Goal: Task Accomplishment & Management: Manage account settings

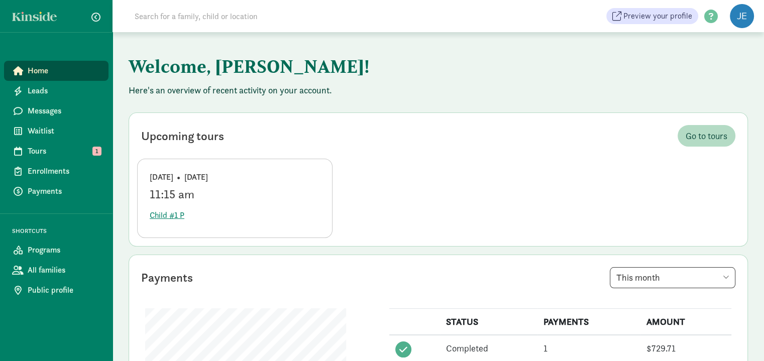
click at [63, 72] on span "Home" at bounding box center [64, 71] width 73 height 12
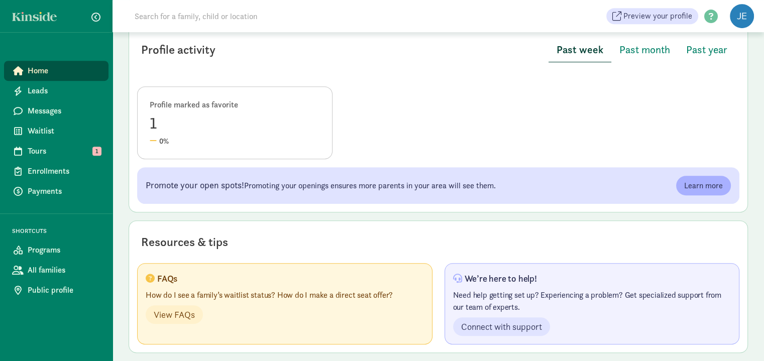
scroll to position [476, 0]
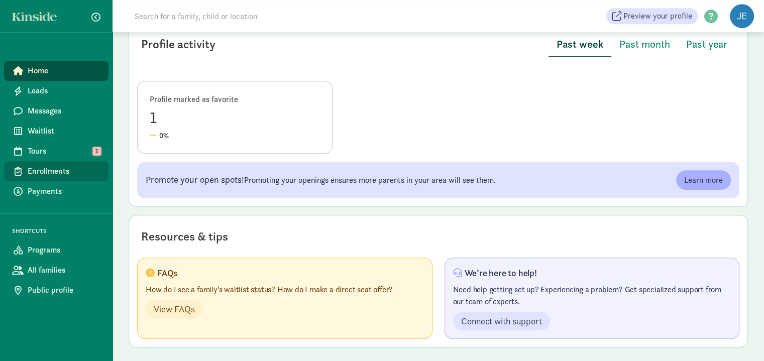
click at [60, 171] on span "Enrollments" at bounding box center [64, 171] width 73 height 12
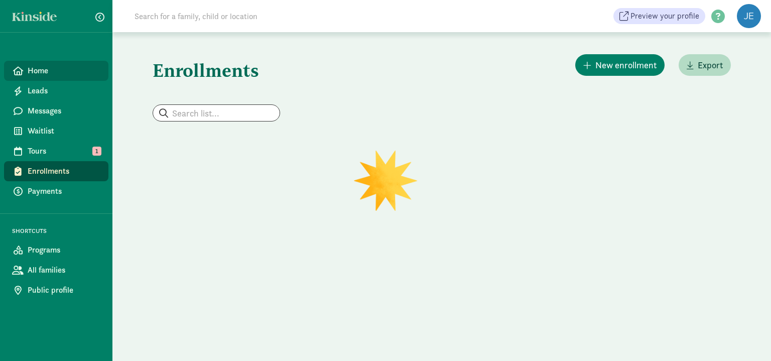
click at [47, 76] on span "Home" at bounding box center [64, 71] width 73 height 12
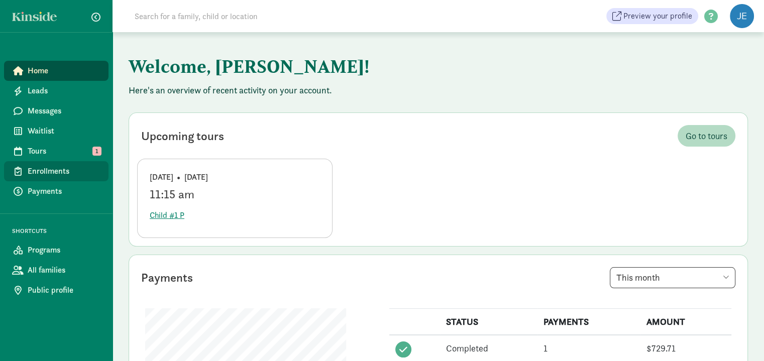
click at [70, 171] on span "Enrollments" at bounding box center [64, 171] width 73 height 12
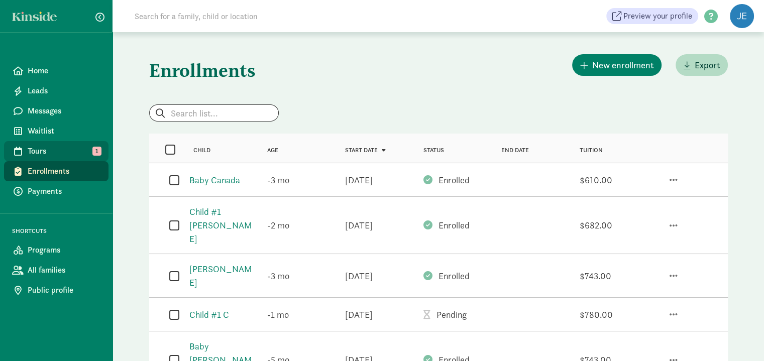
click at [55, 156] on span "Tours" at bounding box center [64, 151] width 73 height 12
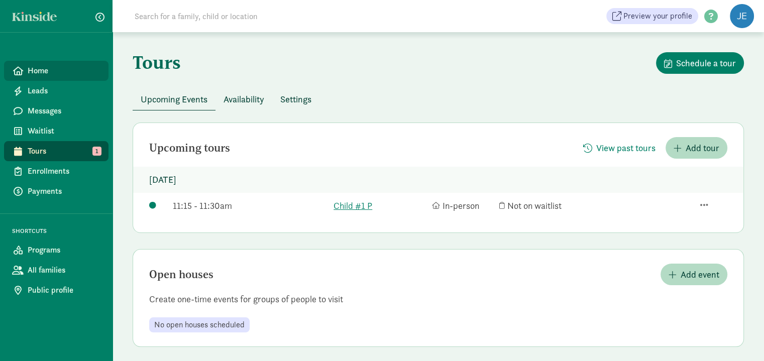
click at [55, 76] on span "Home" at bounding box center [64, 71] width 73 height 12
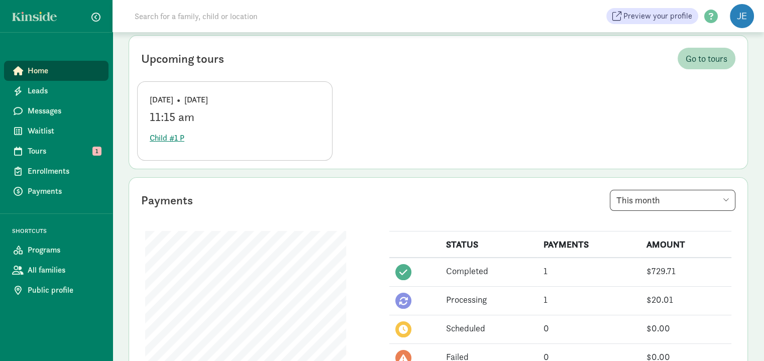
scroll to position [100, 0]
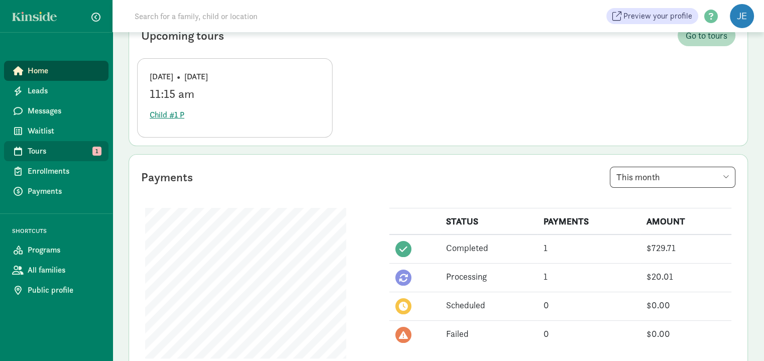
click at [55, 151] on span "Tours" at bounding box center [64, 151] width 73 height 12
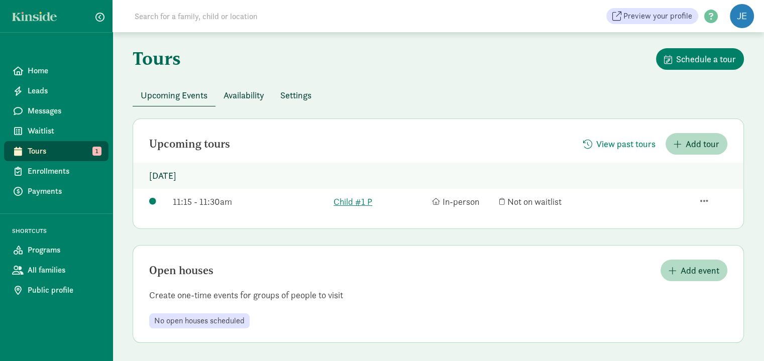
scroll to position [6, 0]
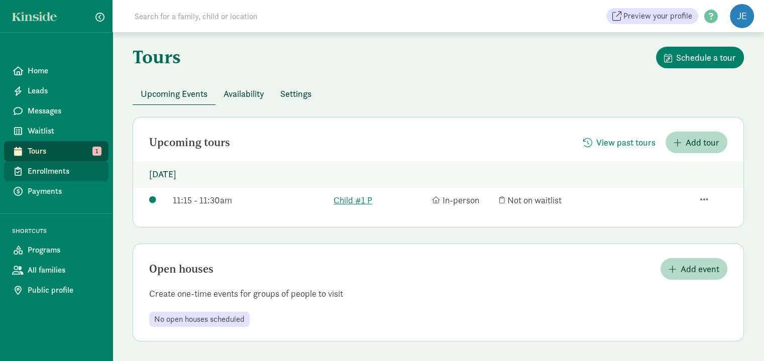
click at [50, 175] on span "Enrollments" at bounding box center [64, 171] width 73 height 12
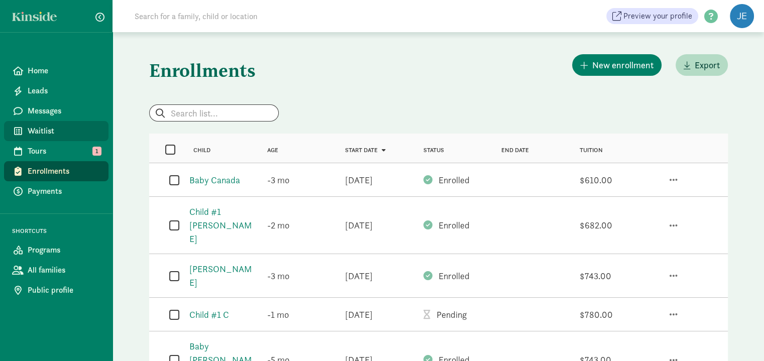
drag, startPoint x: 30, startPoint y: 130, endPoint x: 104, endPoint y: 130, distance: 74.3
click at [30, 130] on span "Waitlist" at bounding box center [64, 131] width 73 height 12
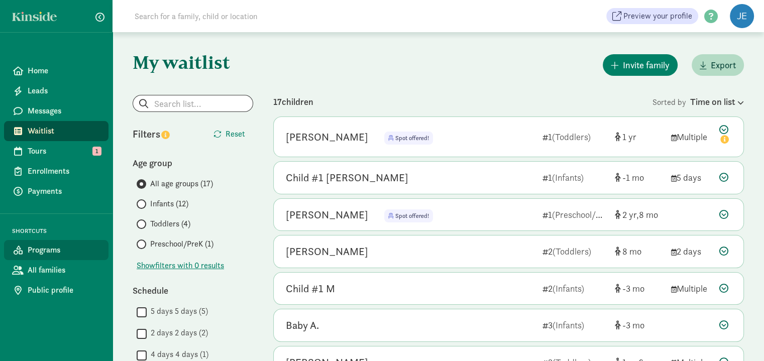
click at [39, 251] on span "Programs" at bounding box center [64, 250] width 73 height 12
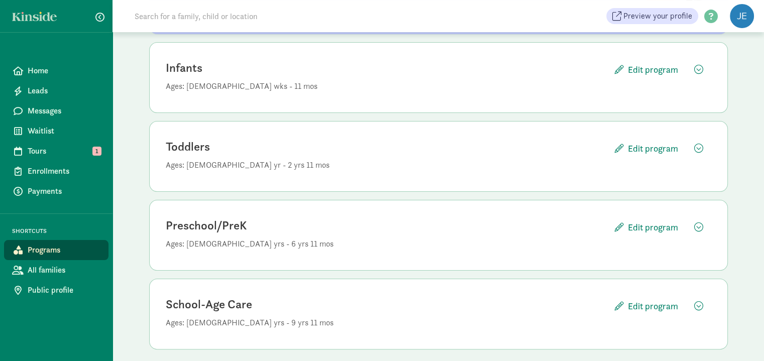
scroll to position [171, 0]
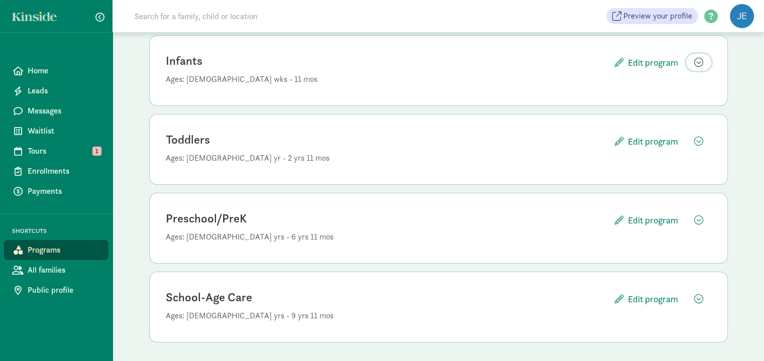
click at [699, 62] on span "button" at bounding box center [698, 62] width 9 height 9
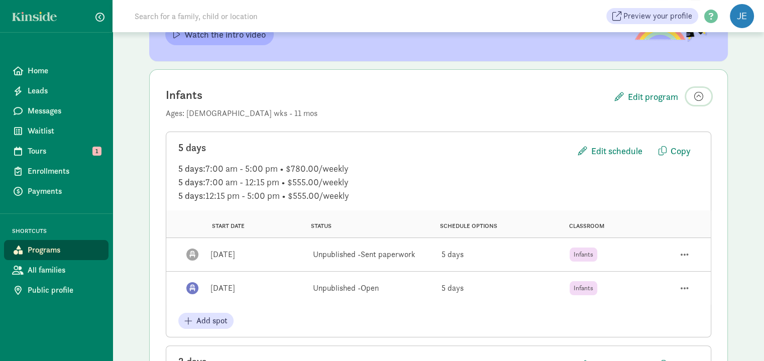
scroll to position [100, 0]
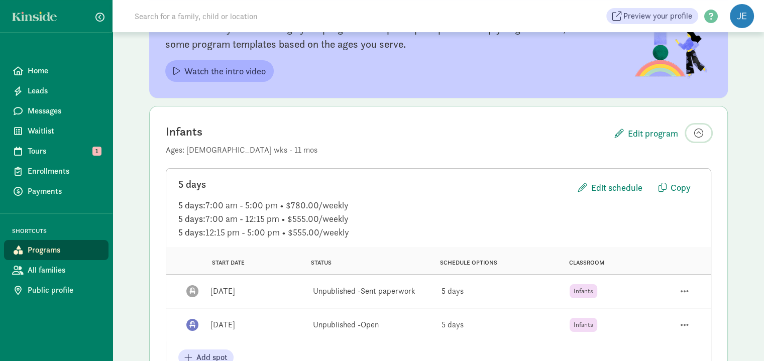
click at [698, 133] on span "button" at bounding box center [698, 133] width 9 height 9
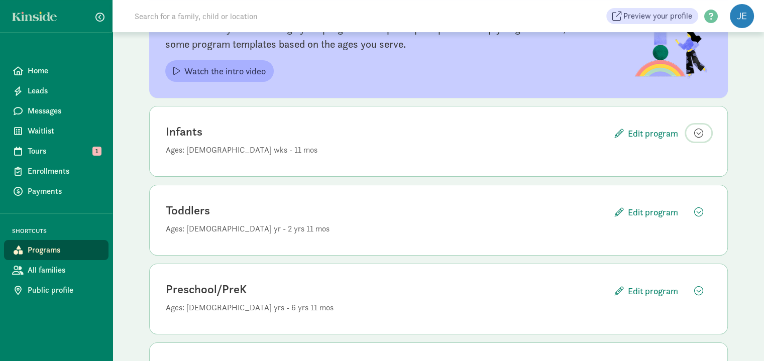
click at [697, 131] on span "button" at bounding box center [698, 133] width 9 height 9
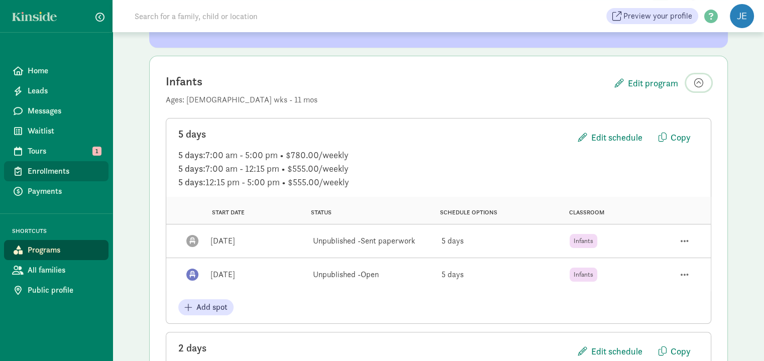
scroll to position [151, 0]
click at [48, 173] on span "Enrollments" at bounding box center [64, 171] width 73 height 12
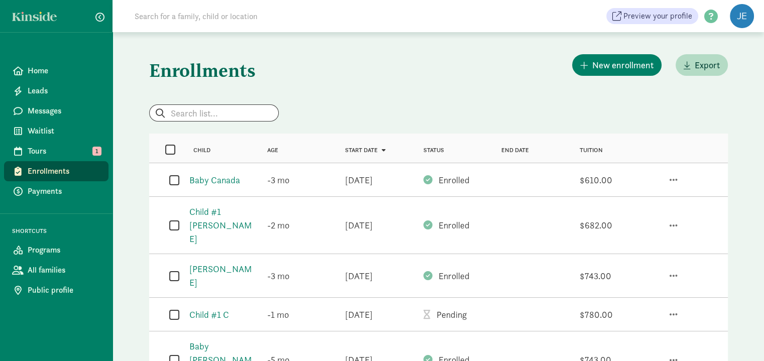
click at [431, 149] on span "Status" at bounding box center [433, 150] width 21 height 7
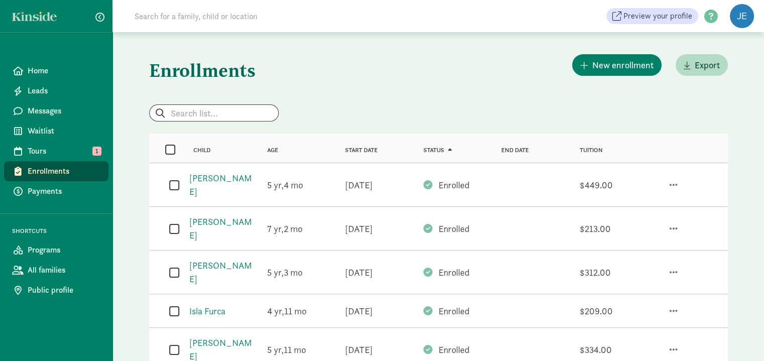
click at [447, 148] on span at bounding box center [448, 150] width 8 height 6
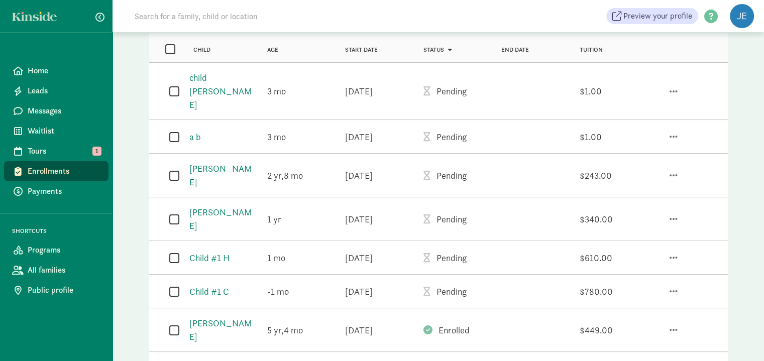
scroll to position [50, 0]
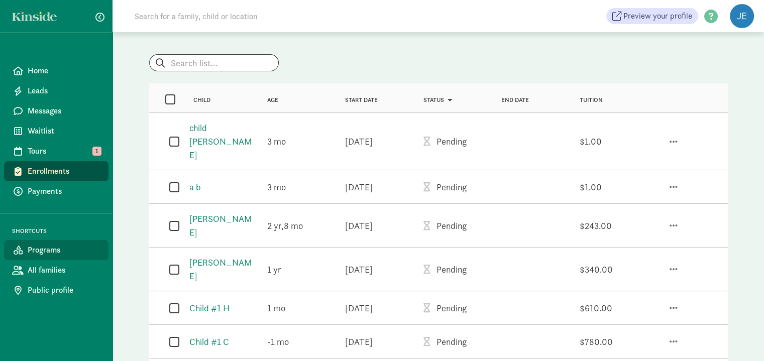
click at [46, 251] on span "Programs" at bounding box center [64, 250] width 73 height 12
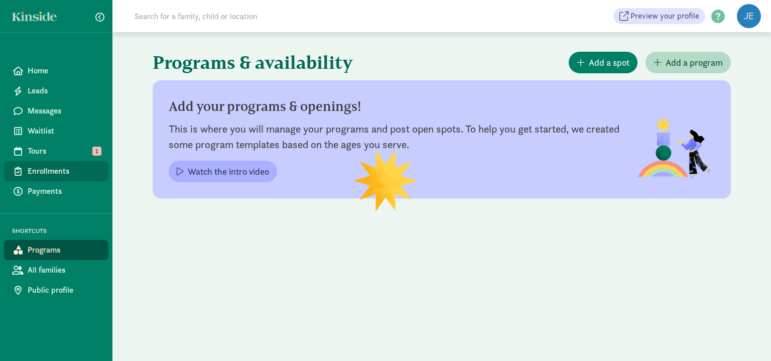
click at [44, 167] on span "Enrollments" at bounding box center [64, 171] width 73 height 12
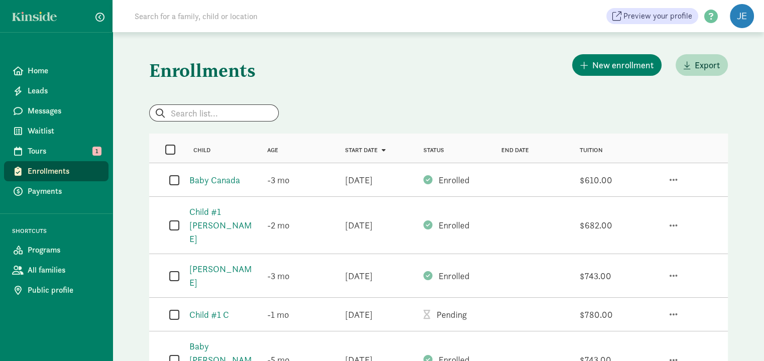
click at [434, 150] on span "Status" at bounding box center [433, 150] width 21 height 7
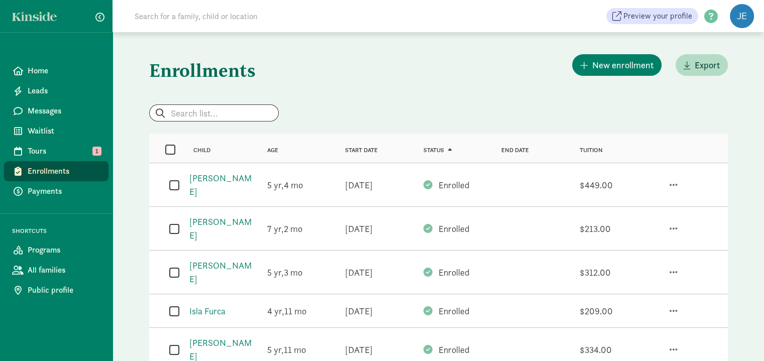
click at [443, 148] on span "Status" at bounding box center [433, 150] width 21 height 7
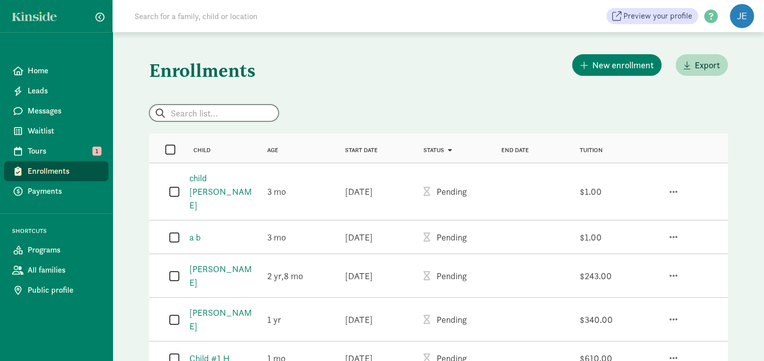
click at [210, 113] on input "search" at bounding box center [214, 113] width 129 height 16
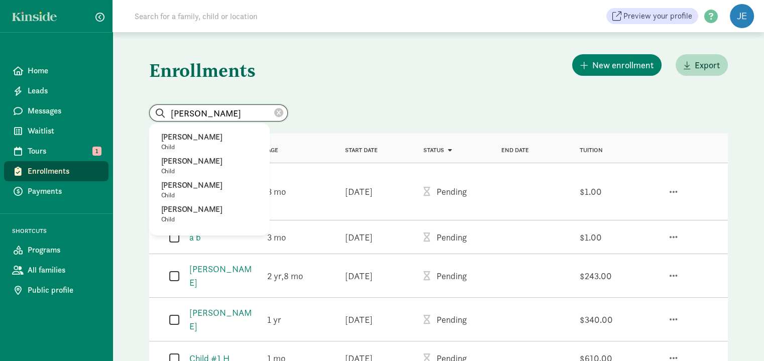
type input "jason"
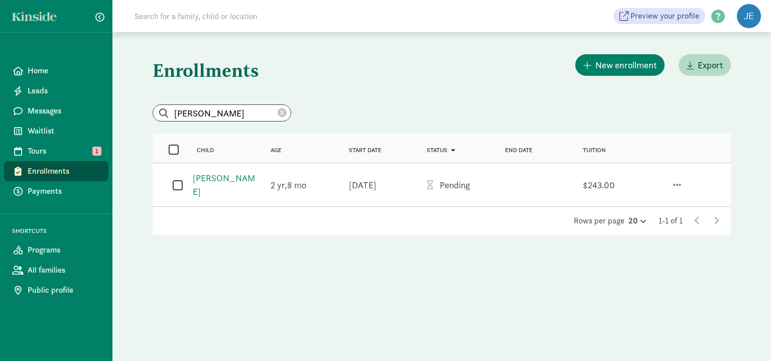
click at [278, 115] on icon at bounding box center [282, 112] width 9 height 9
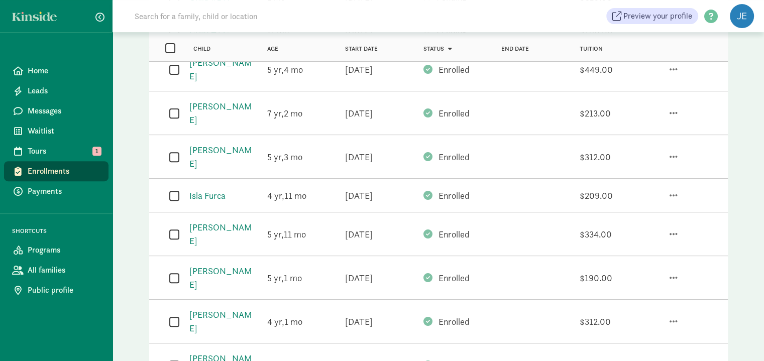
scroll to position [551, 0]
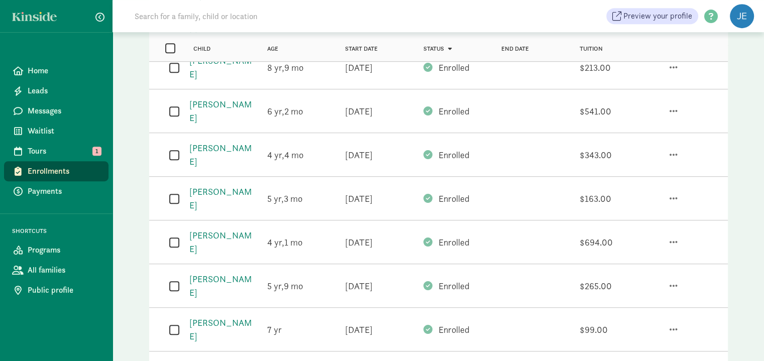
scroll to position [571, 0]
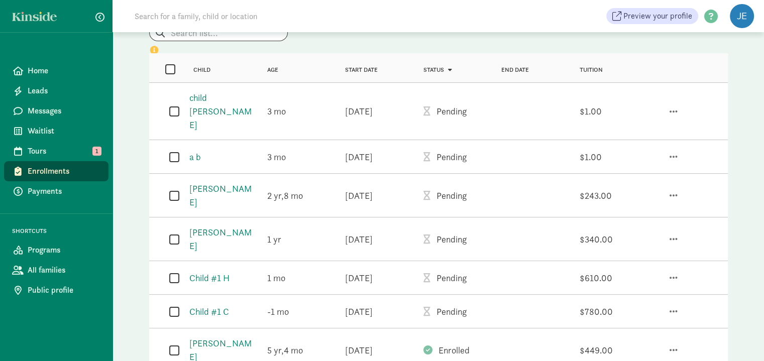
scroll to position [49, 0]
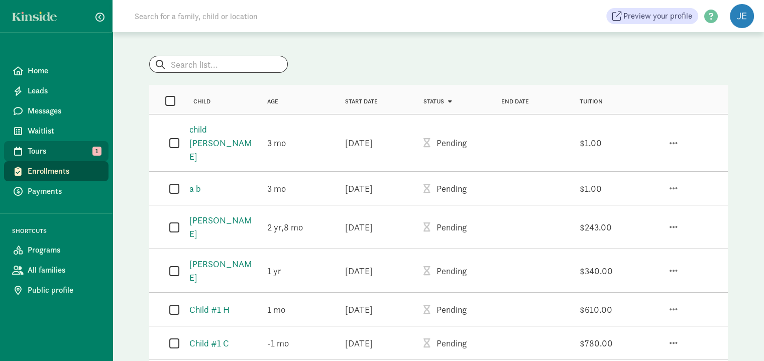
click at [52, 153] on span "Tours" at bounding box center [64, 151] width 73 height 12
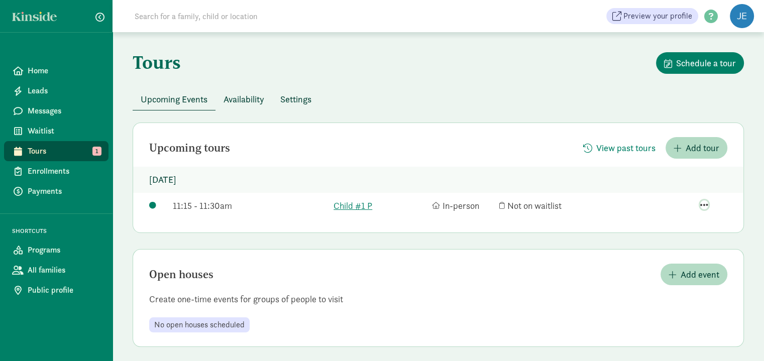
click at [705, 204] on span "button" at bounding box center [704, 204] width 8 height 9
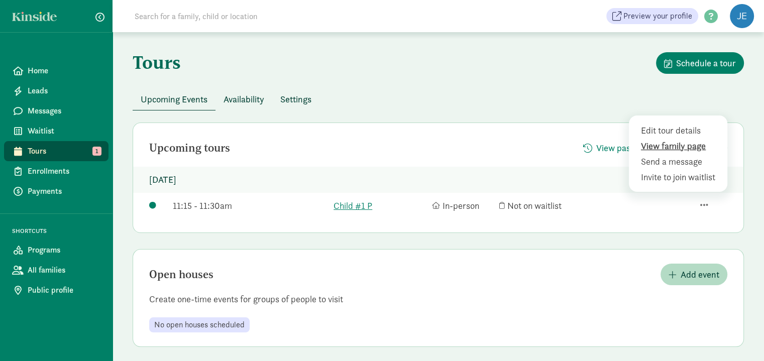
click at [672, 146] on div "View family page" at bounding box center [680, 146] width 78 height 14
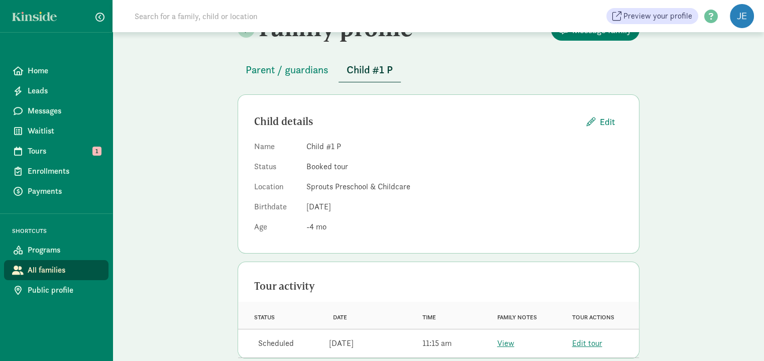
scroll to position [48, 0]
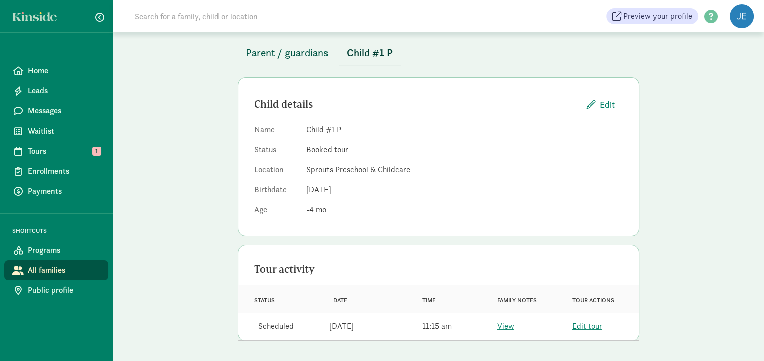
click at [305, 54] on span "Parent / guardians" at bounding box center [286, 53] width 83 height 16
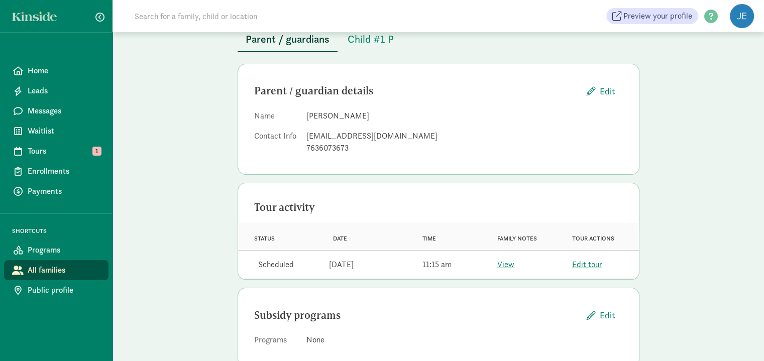
scroll to position [86, 0]
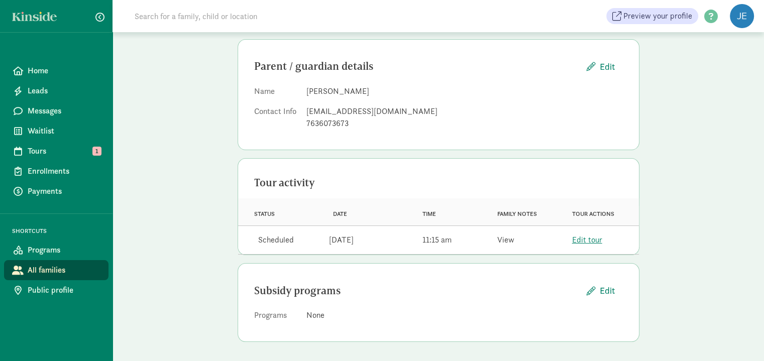
click at [510, 240] on link "View" at bounding box center [505, 239] width 17 height 11
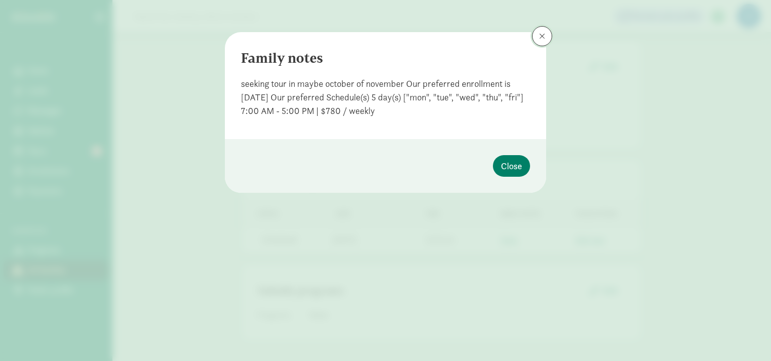
click at [541, 37] on span at bounding box center [542, 36] width 6 height 8
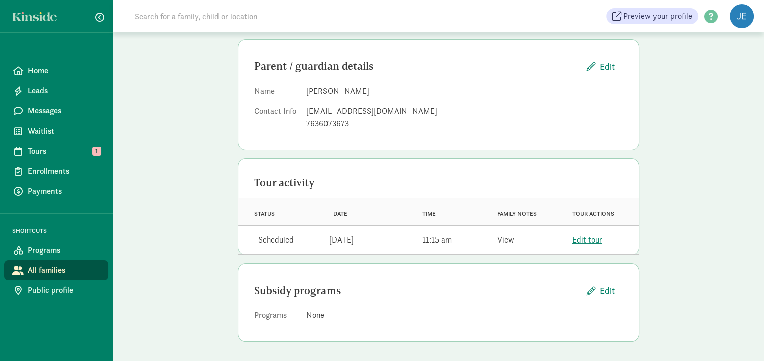
click at [505, 240] on link "View" at bounding box center [505, 239] width 17 height 11
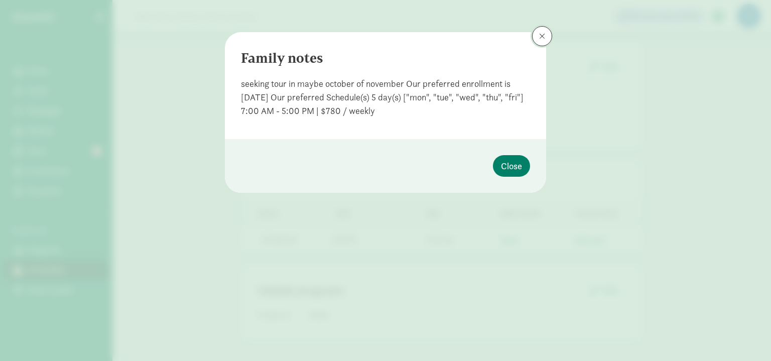
click at [543, 36] on span at bounding box center [542, 36] width 6 height 8
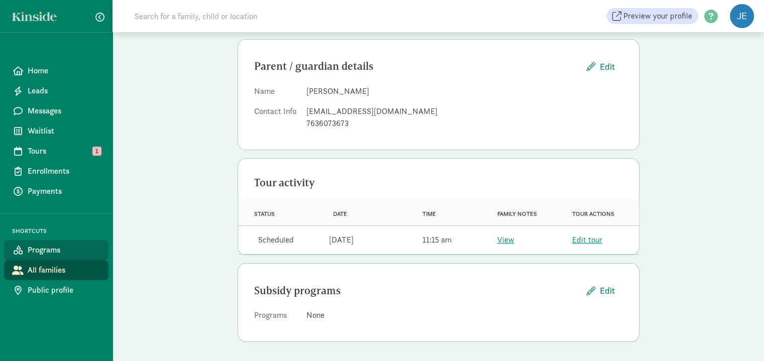
click at [46, 251] on span "Programs" at bounding box center [64, 250] width 73 height 12
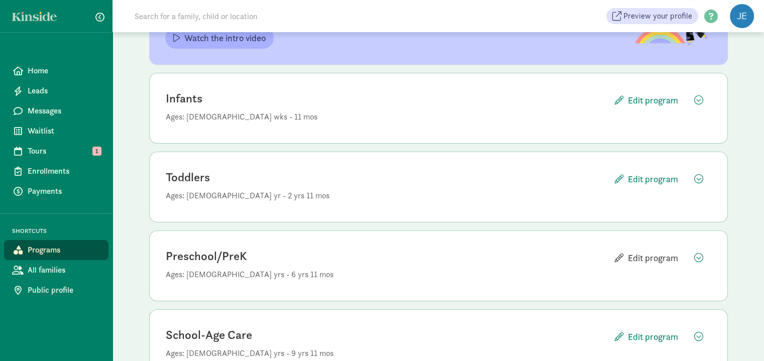
scroll to position [151, 0]
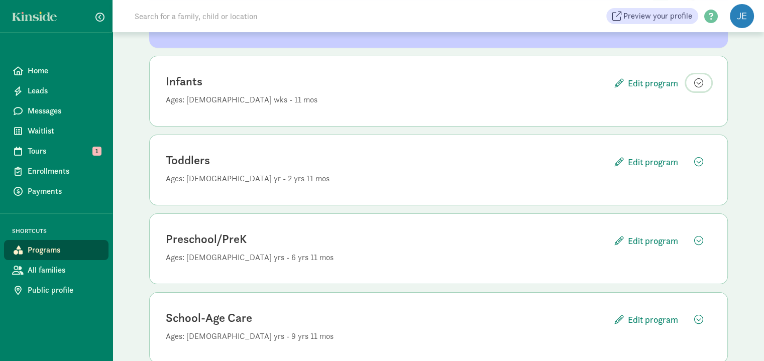
click at [699, 81] on span "button" at bounding box center [698, 82] width 9 height 9
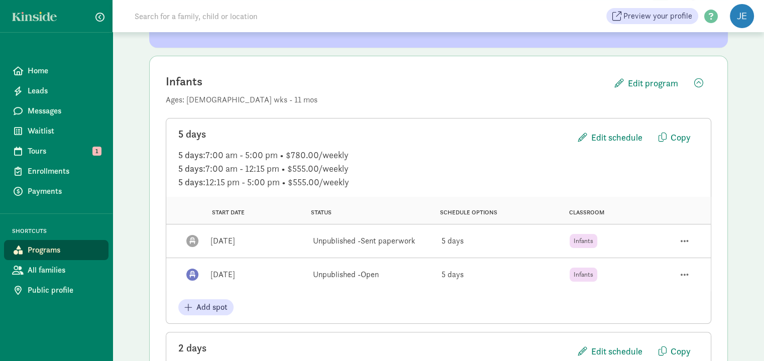
click at [580, 246] on div "Infants" at bounding box center [583, 241] width 28 height 14
click at [688, 242] on span "button" at bounding box center [684, 240] width 8 height 9
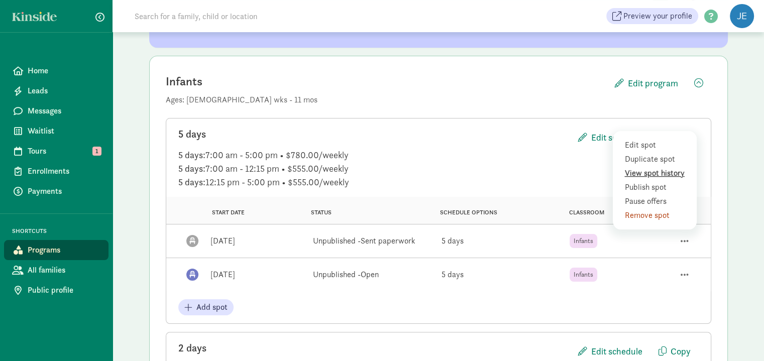
click at [658, 173] on div "View spot history" at bounding box center [656, 173] width 63 height 12
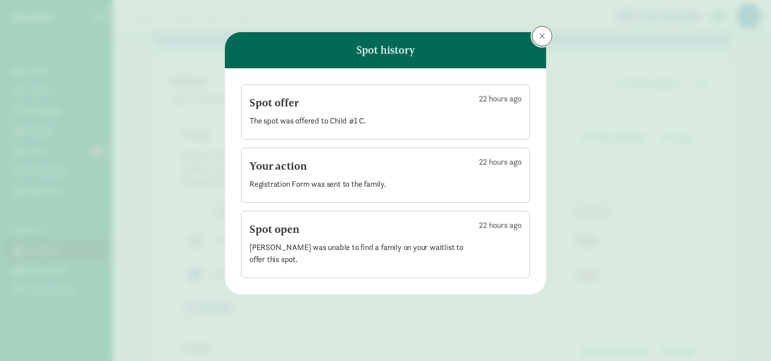
click at [539, 35] on span at bounding box center [542, 36] width 6 height 8
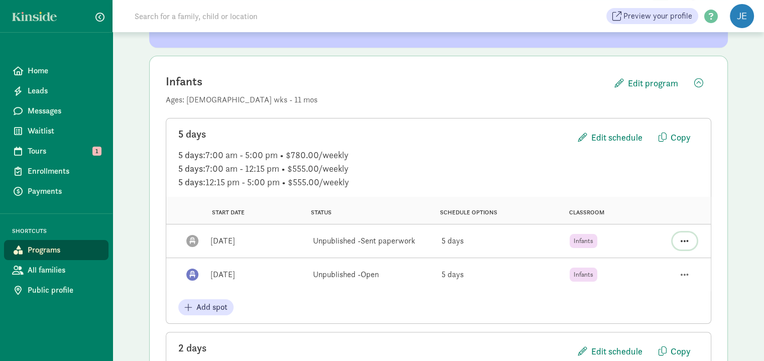
click at [683, 242] on span "button" at bounding box center [684, 240] width 8 height 9
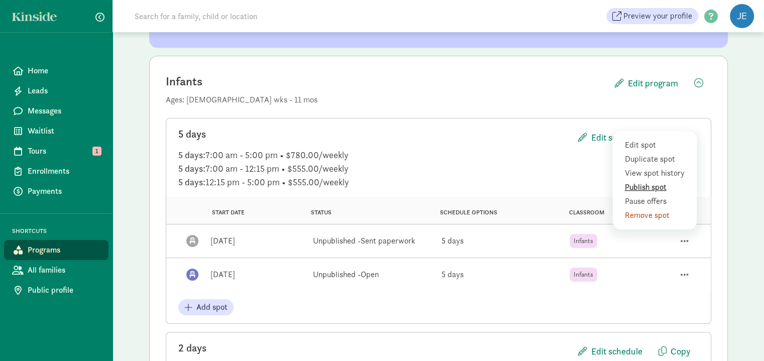
click at [665, 188] on div "Publish spot" at bounding box center [656, 187] width 63 height 12
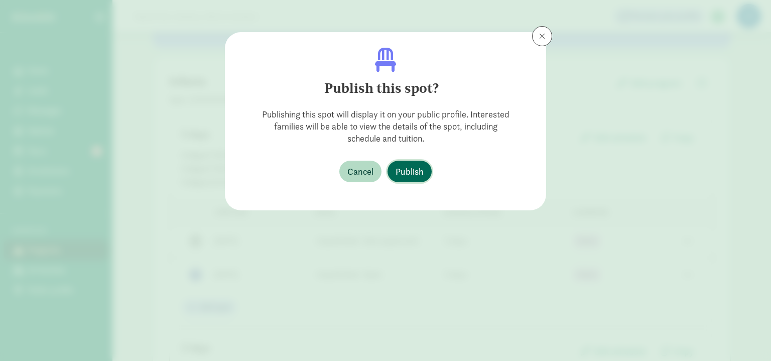
click at [414, 169] on span "Publish" at bounding box center [410, 172] width 28 height 14
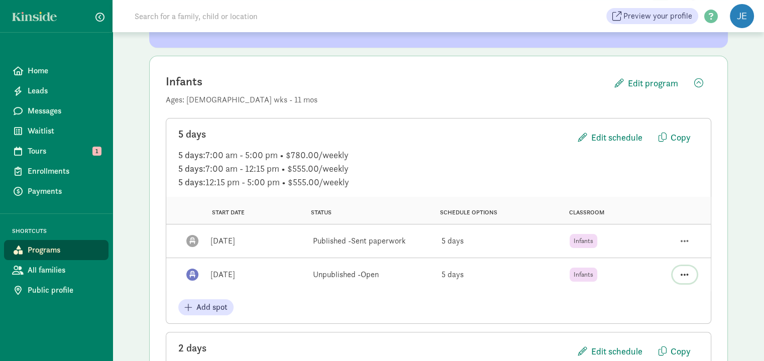
click at [684, 274] on span "button" at bounding box center [684, 274] width 8 height 9
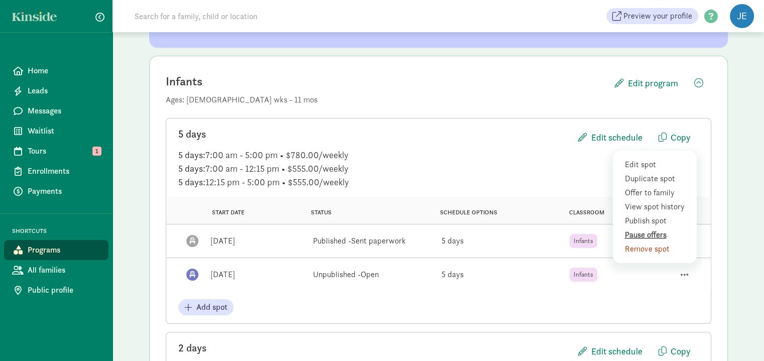
click at [663, 234] on div "Pause offers" at bounding box center [656, 235] width 63 height 12
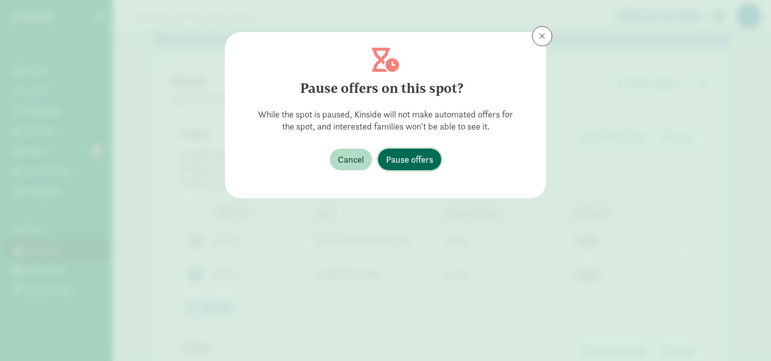
click at [417, 161] on span "Pause offers" at bounding box center [409, 160] width 47 height 14
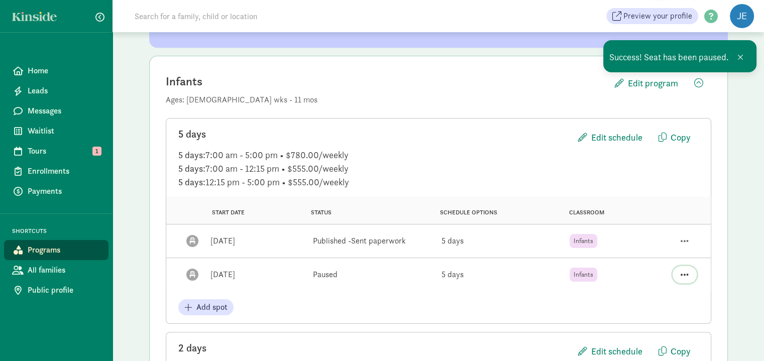
click at [682, 273] on span "button" at bounding box center [684, 274] width 8 height 9
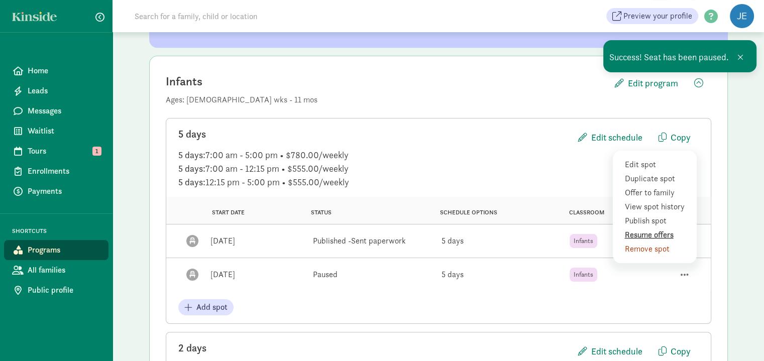
click at [661, 234] on div "Resume offers" at bounding box center [656, 235] width 63 height 12
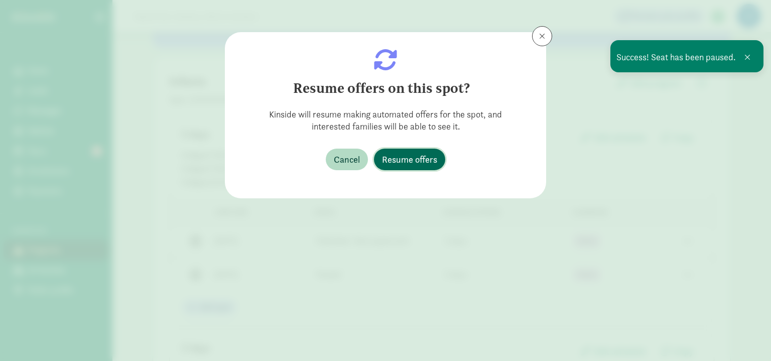
click at [410, 162] on span "Resume offers" at bounding box center [409, 160] width 55 height 14
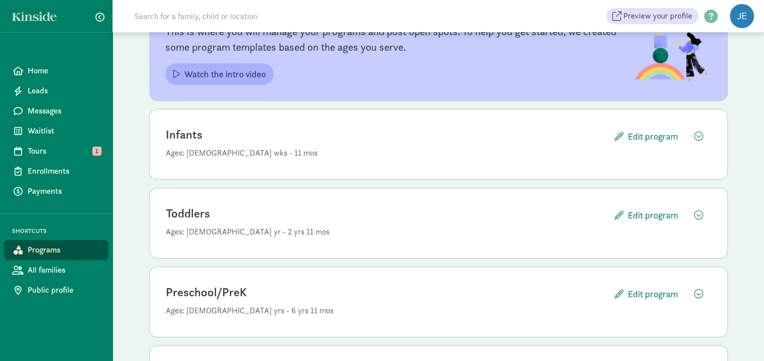
scroll to position [50, 0]
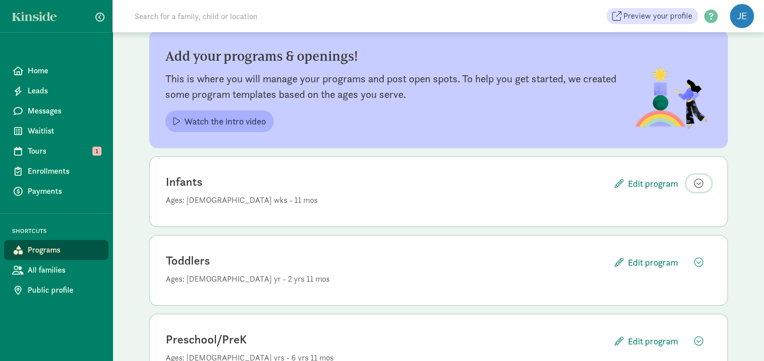
click at [697, 182] on span "button" at bounding box center [698, 183] width 9 height 9
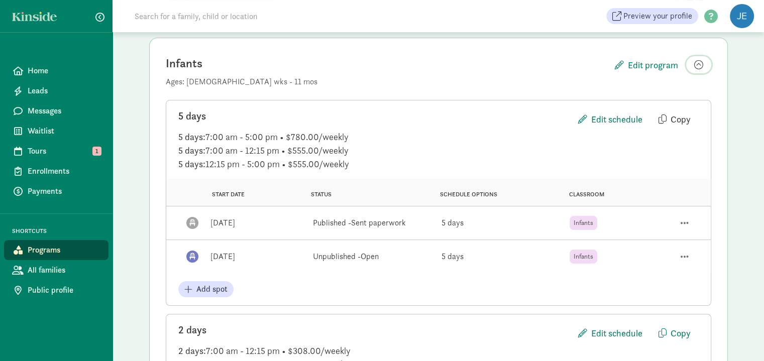
scroll to position [201, 0]
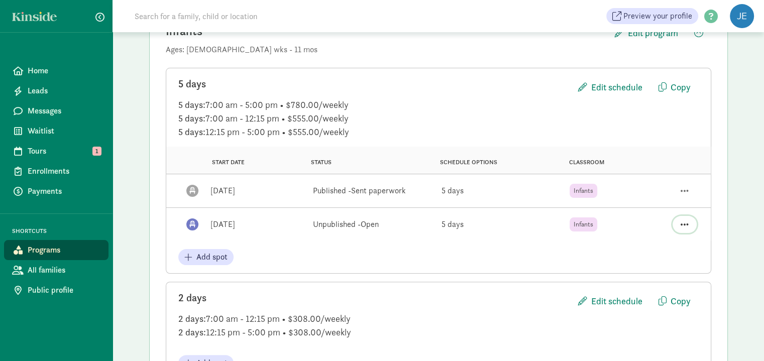
click at [684, 224] on span "button" at bounding box center [684, 224] width 8 height 9
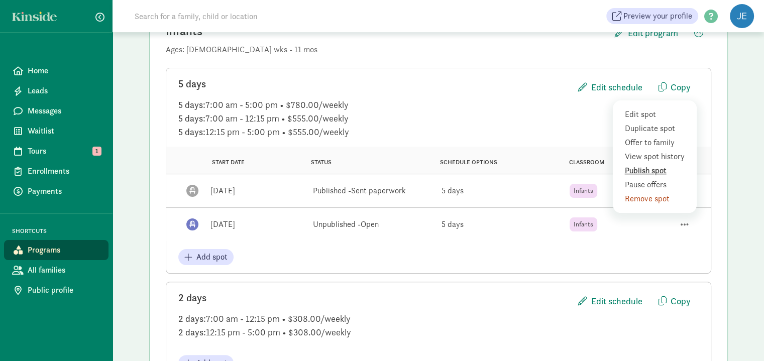
click at [659, 174] on div "Publish spot" at bounding box center [656, 171] width 63 height 12
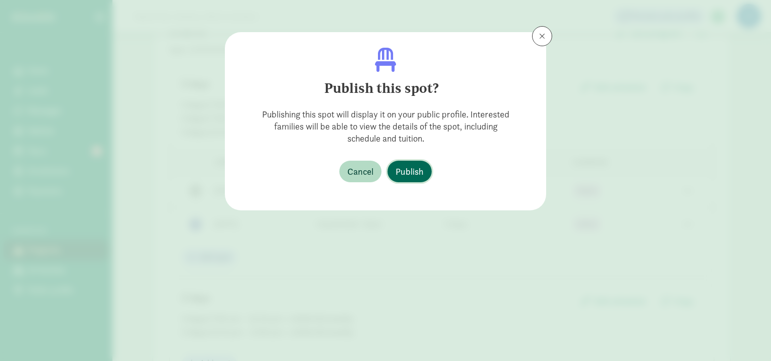
drag, startPoint x: 403, startPoint y: 170, endPoint x: 428, endPoint y: 174, distance: 25.9
click at [403, 170] on span "Publish" at bounding box center [410, 172] width 28 height 14
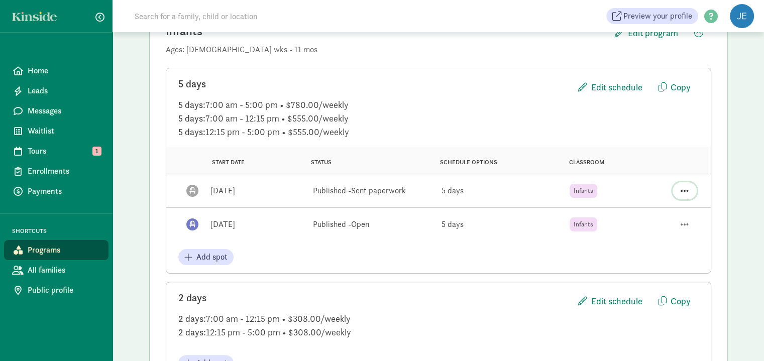
click at [686, 187] on span "button" at bounding box center [684, 190] width 8 height 9
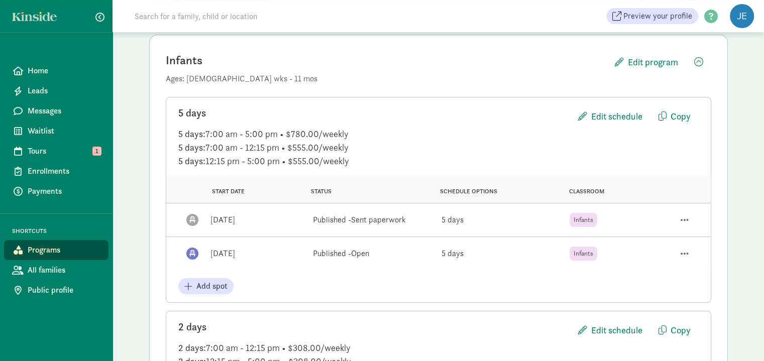
scroll to position [151, 0]
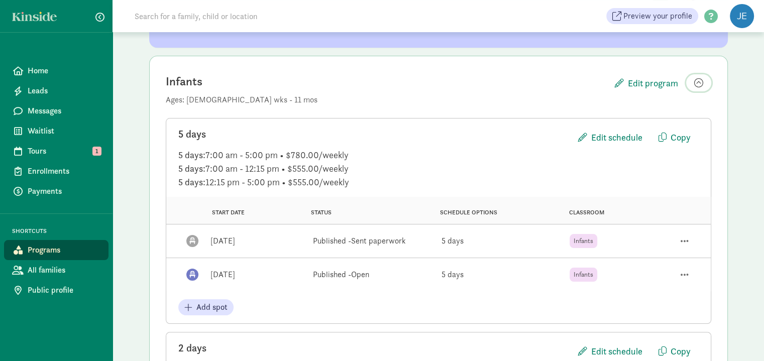
click at [697, 81] on span "button" at bounding box center [698, 82] width 9 height 9
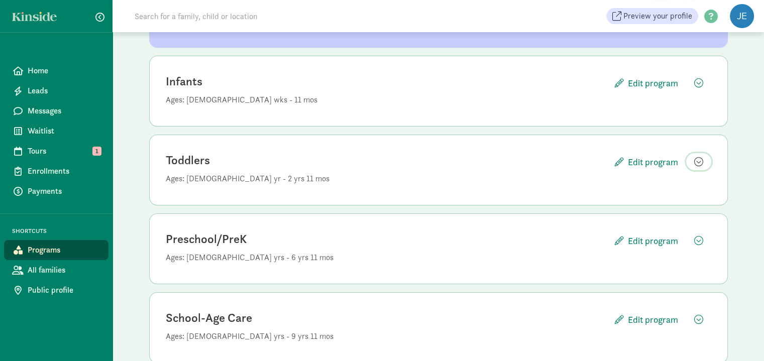
click at [699, 160] on span "button" at bounding box center [698, 161] width 9 height 9
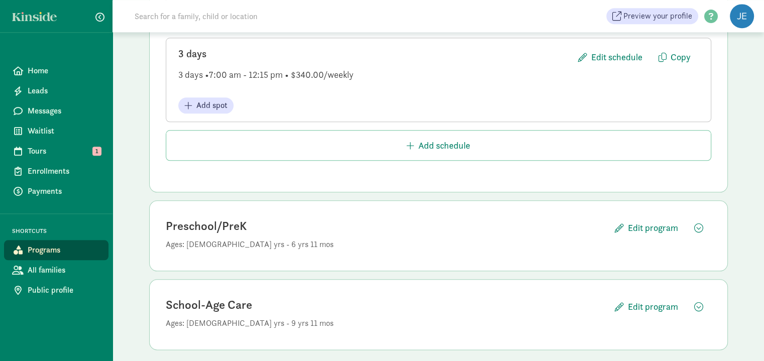
scroll to position [1114, 0]
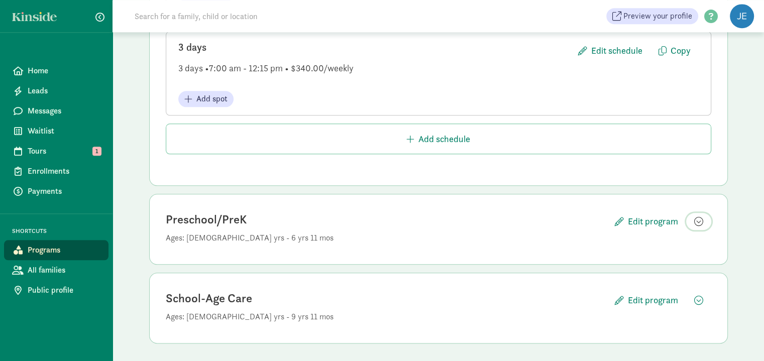
click at [699, 218] on span "button" at bounding box center [698, 221] width 9 height 9
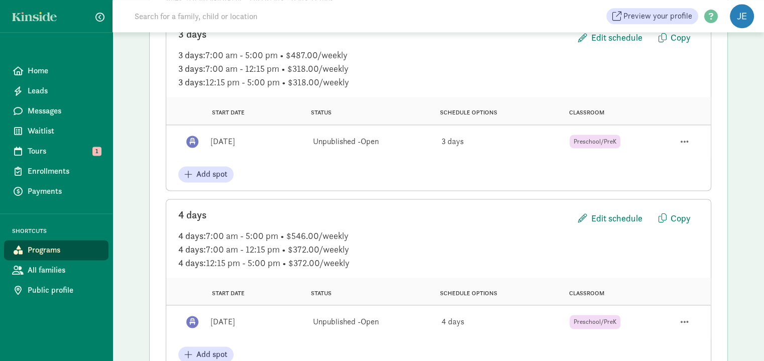
scroll to position [1365, 0]
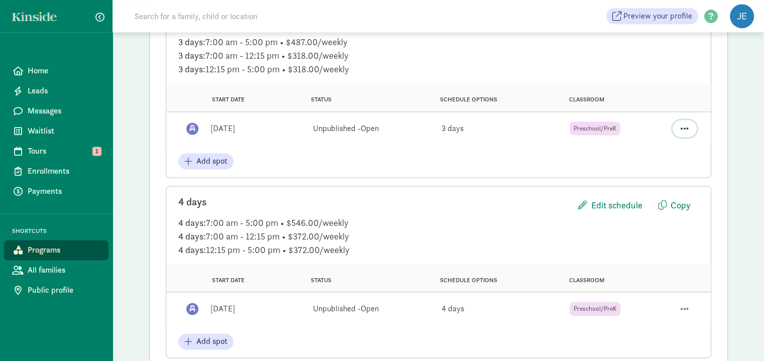
click at [688, 124] on span "button" at bounding box center [684, 128] width 8 height 9
click at [650, 73] on div "Publish spot" at bounding box center [656, 75] width 63 height 12
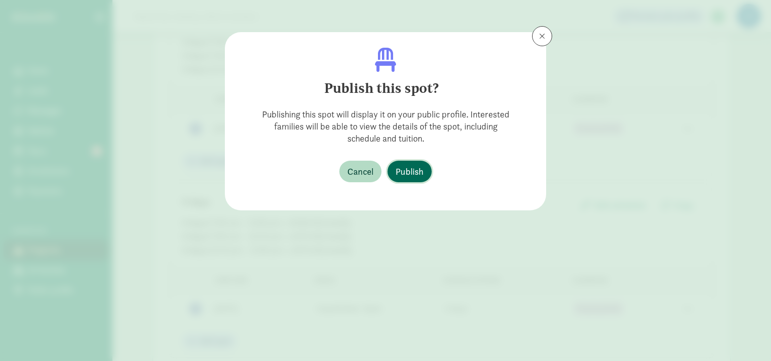
click at [412, 174] on span "Publish" at bounding box center [410, 172] width 28 height 14
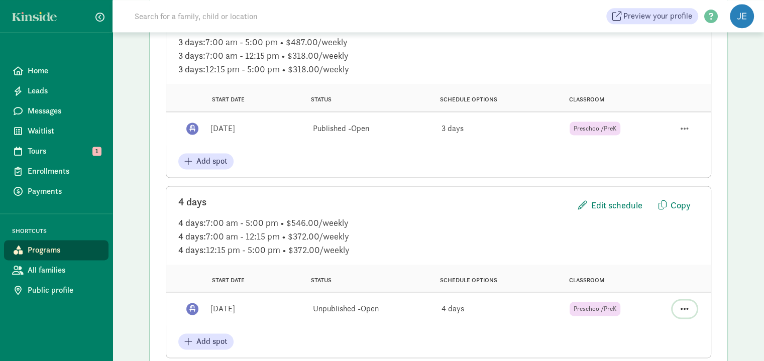
click at [687, 304] on span "button" at bounding box center [684, 308] width 8 height 9
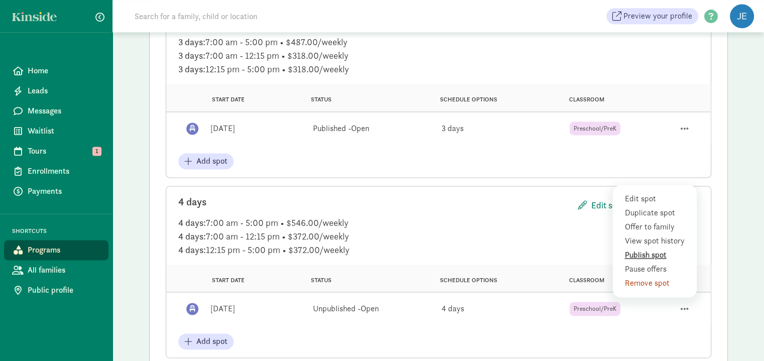
click at [651, 249] on div "Publish spot" at bounding box center [656, 255] width 63 height 12
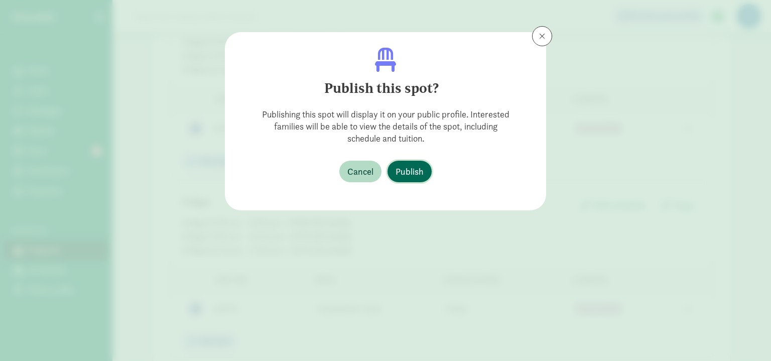
click at [409, 172] on span "Publish" at bounding box center [410, 172] width 28 height 14
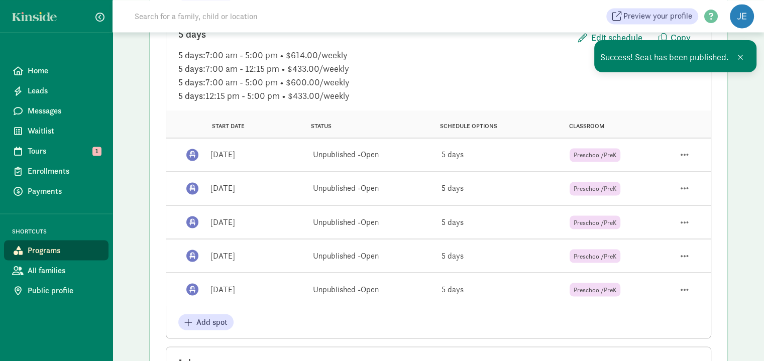
scroll to position [1716, 0]
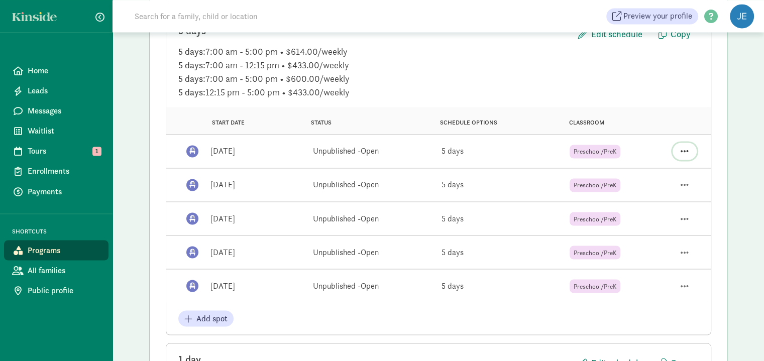
click at [688, 147] on span "button" at bounding box center [684, 151] width 8 height 9
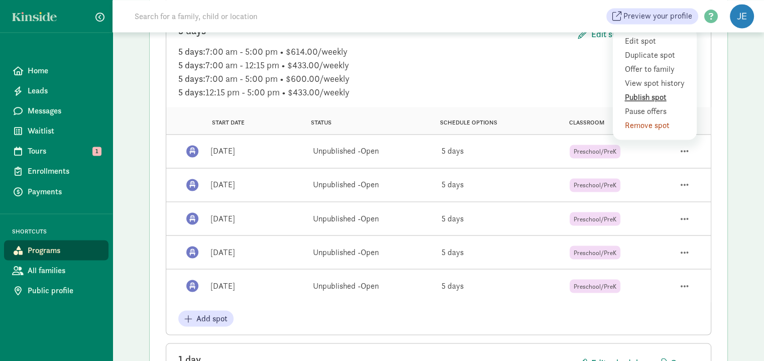
click at [657, 92] on div "Publish spot" at bounding box center [656, 97] width 63 height 12
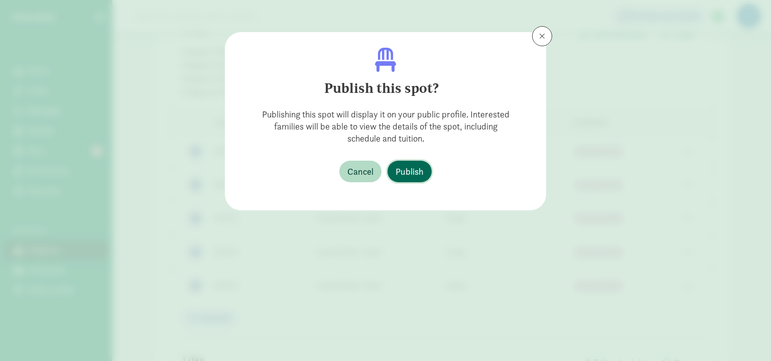
click at [420, 176] on span "Publish" at bounding box center [410, 172] width 28 height 14
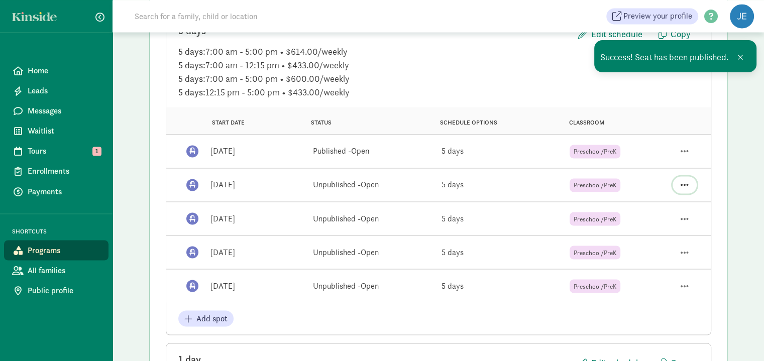
click at [683, 180] on span "button" at bounding box center [684, 184] width 8 height 9
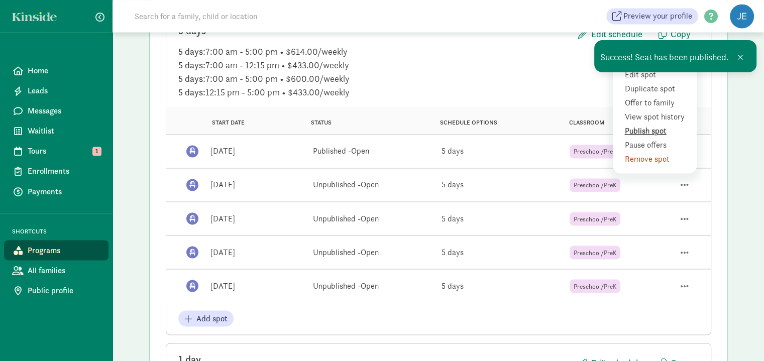
click at [648, 128] on div "Publish spot" at bounding box center [656, 131] width 63 height 12
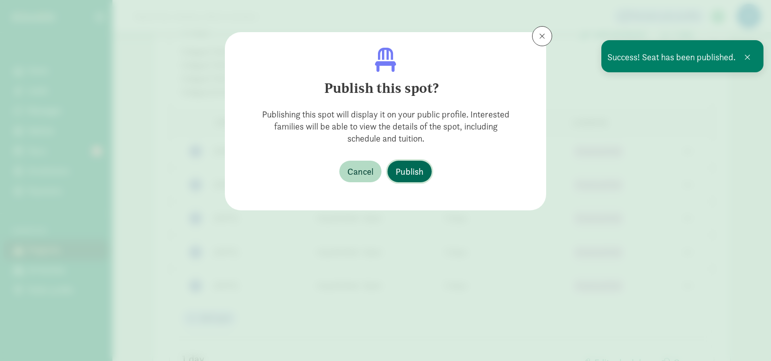
drag, startPoint x: 409, startPoint y: 169, endPoint x: 431, endPoint y: 174, distance: 23.1
click at [409, 169] on span "Publish" at bounding box center [410, 172] width 28 height 14
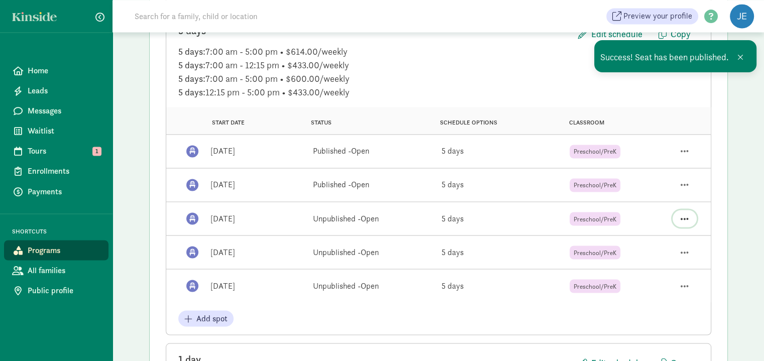
click at [684, 215] on span "button" at bounding box center [684, 218] width 8 height 9
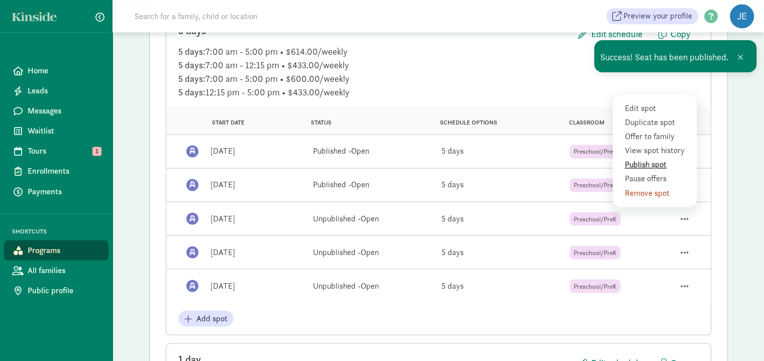
click at [657, 164] on div "Publish spot" at bounding box center [656, 165] width 63 height 12
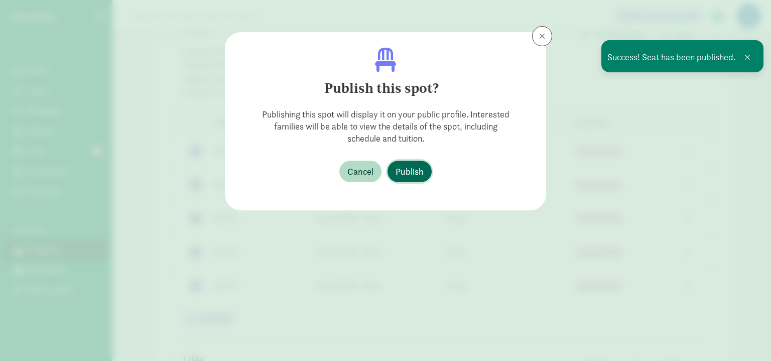
click at [411, 172] on span "Publish" at bounding box center [410, 172] width 28 height 14
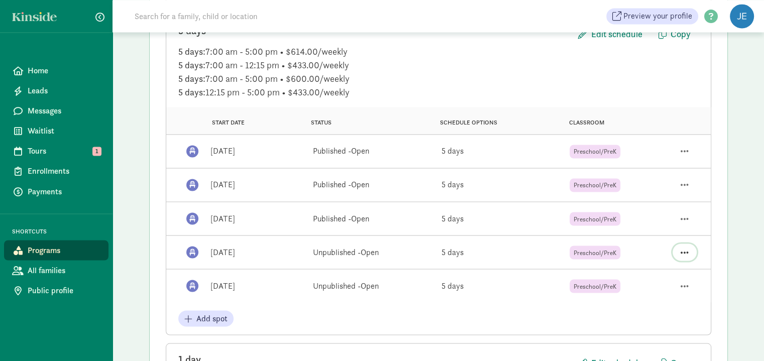
click at [685, 248] on span "button" at bounding box center [684, 251] width 8 height 9
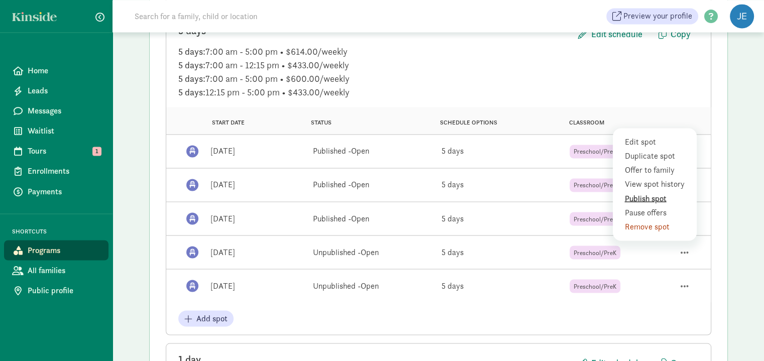
click at [643, 196] on div "Publish spot" at bounding box center [656, 198] width 63 height 12
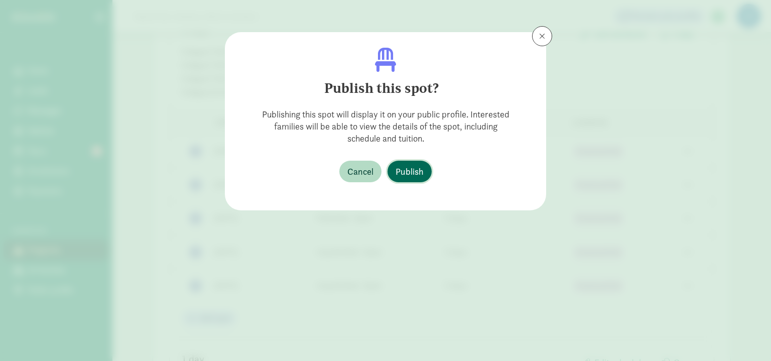
click at [400, 169] on span "Publish" at bounding box center [410, 172] width 28 height 14
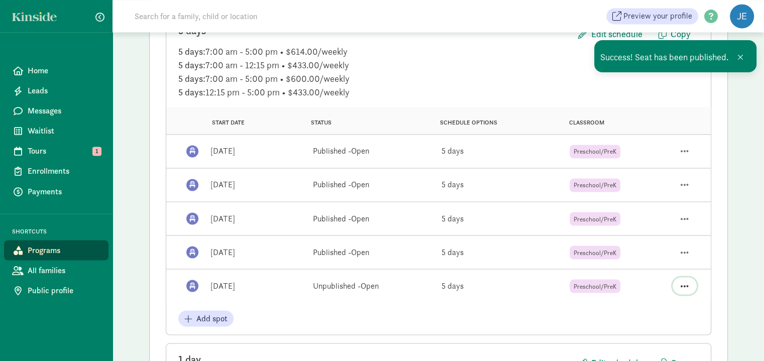
click at [684, 281] on span "button" at bounding box center [684, 285] width 8 height 9
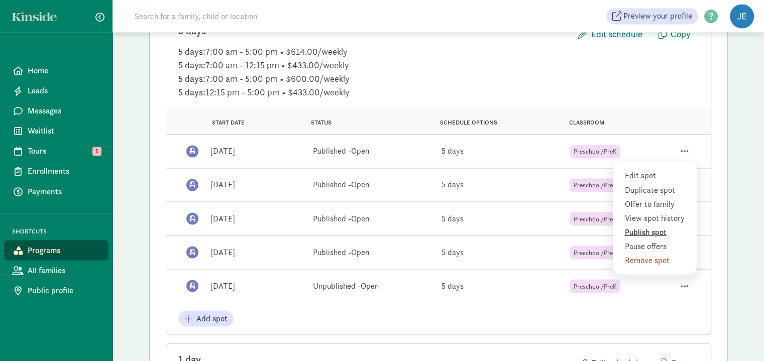
click at [660, 228] on div "Publish spot" at bounding box center [656, 232] width 63 height 12
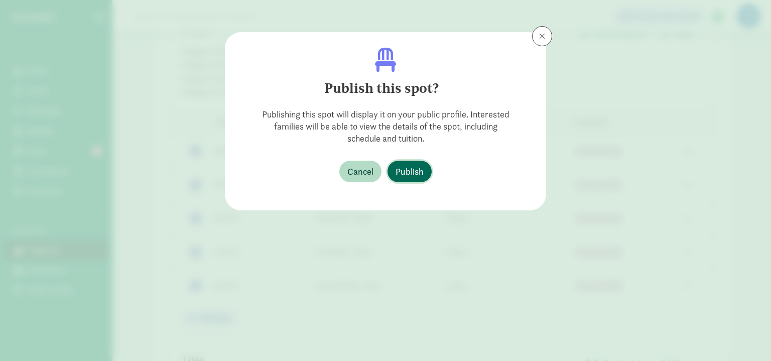
click at [409, 173] on span "Publish" at bounding box center [410, 172] width 28 height 14
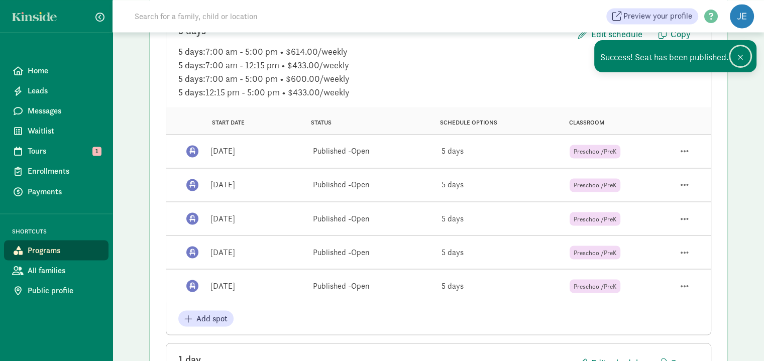
click at [739, 57] on span at bounding box center [740, 57] width 6 height 8
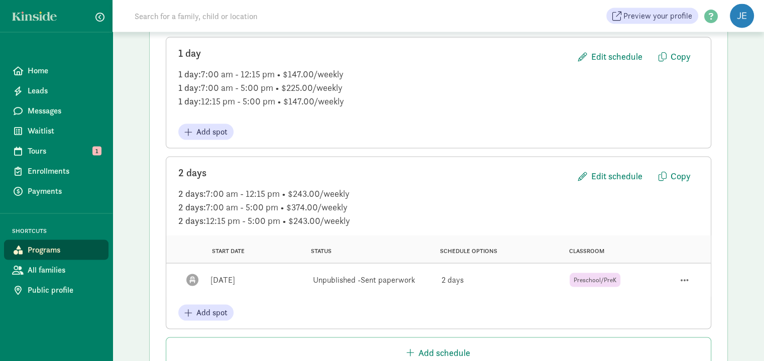
scroll to position [2068, 0]
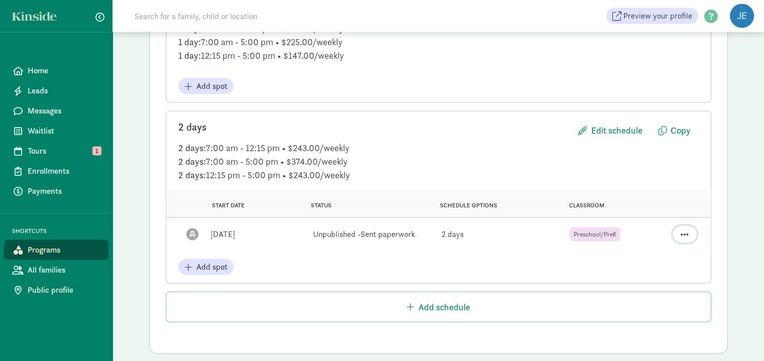
click at [685, 232] on span "button" at bounding box center [684, 234] width 8 height 9
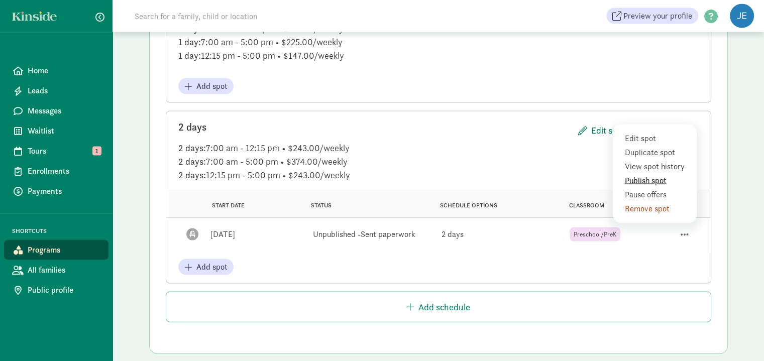
click at [657, 176] on div "Publish spot" at bounding box center [656, 181] width 63 height 12
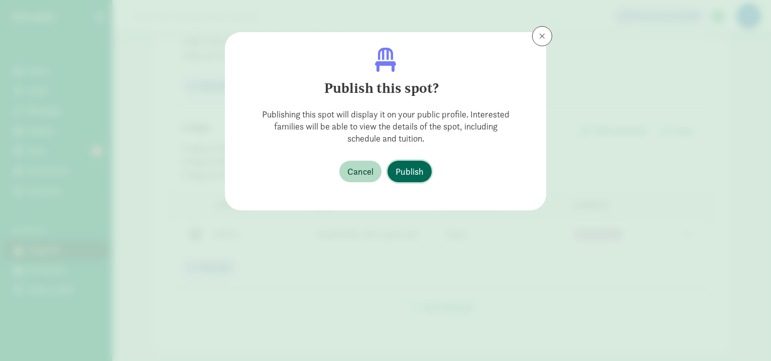
click at [423, 168] on span "Publish" at bounding box center [410, 172] width 28 height 14
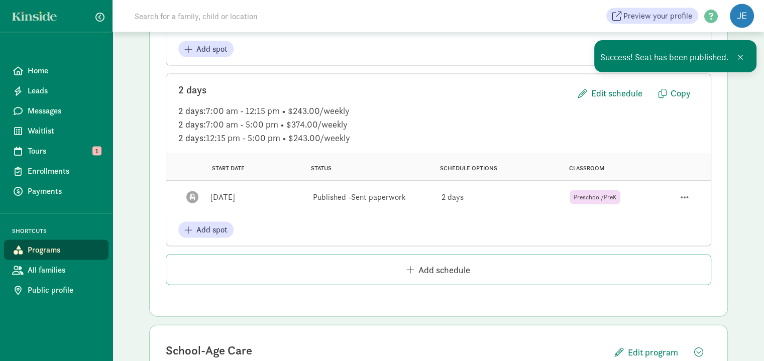
scroll to position [2155, 0]
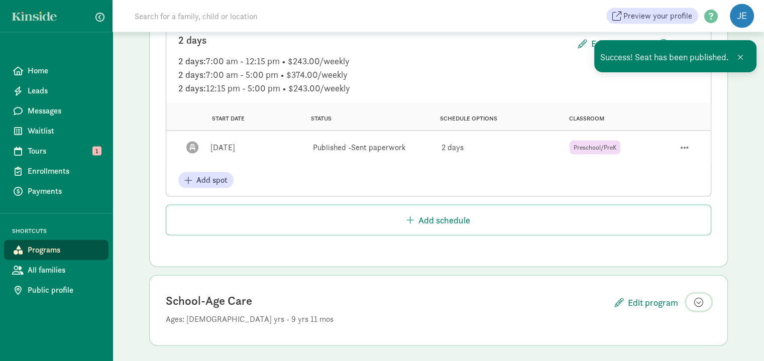
click at [699, 298] on span "button" at bounding box center [698, 302] width 9 height 9
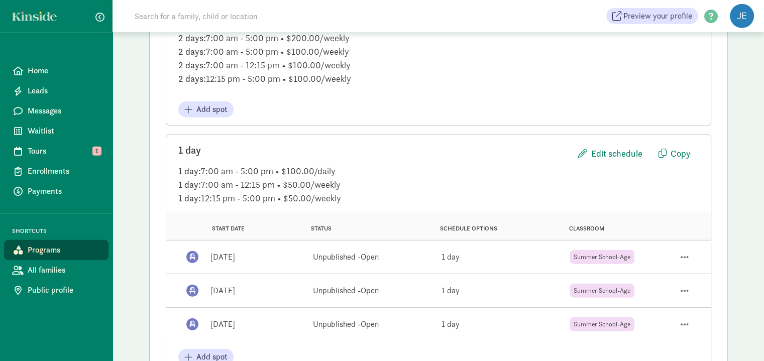
scroll to position [2857, 0]
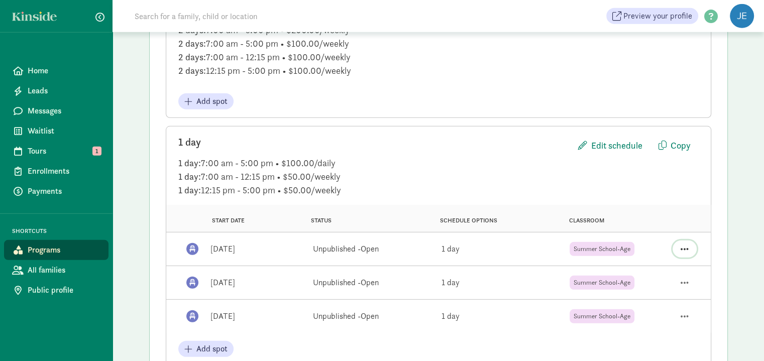
click at [683, 244] on span "button" at bounding box center [684, 248] width 8 height 9
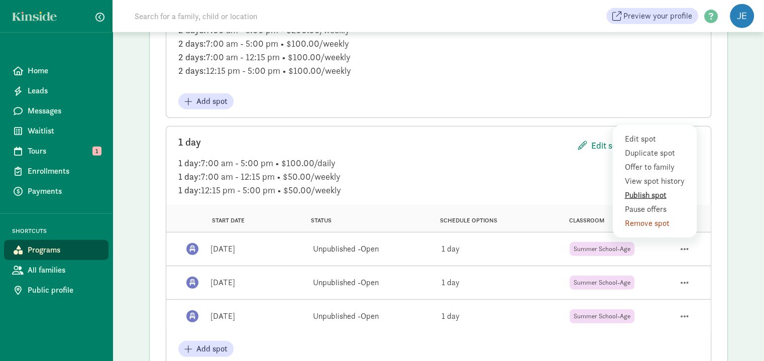
click at [651, 190] on div "Publish spot" at bounding box center [656, 195] width 63 height 12
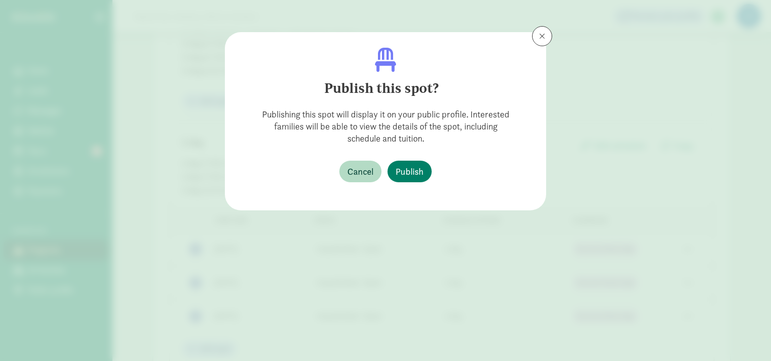
click at [430, 178] on div "Cancel Publish" at bounding box center [385, 172] width 289 height 46
click at [419, 170] on span "Publish" at bounding box center [410, 172] width 28 height 14
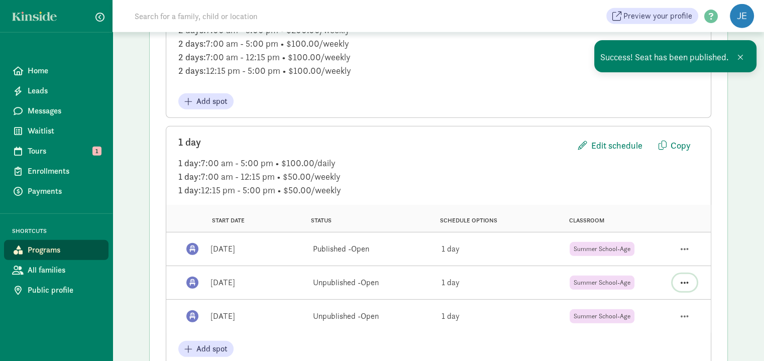
click at [683, 278] on span "button" at bounding box center [684, 282] width 8 height 9
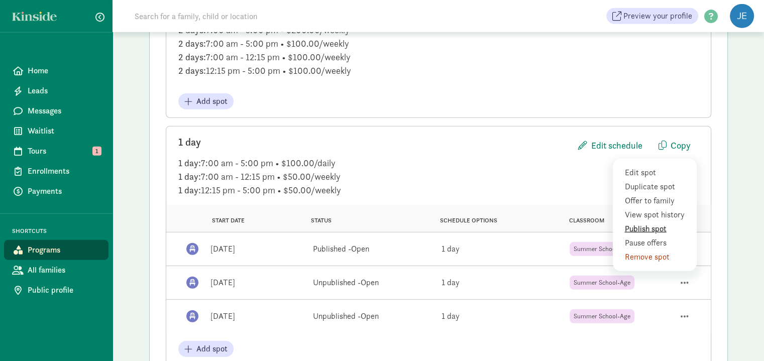
click at [655, 224] on div "Publish spot" at bounding box center [656, 229] width 63 height 12
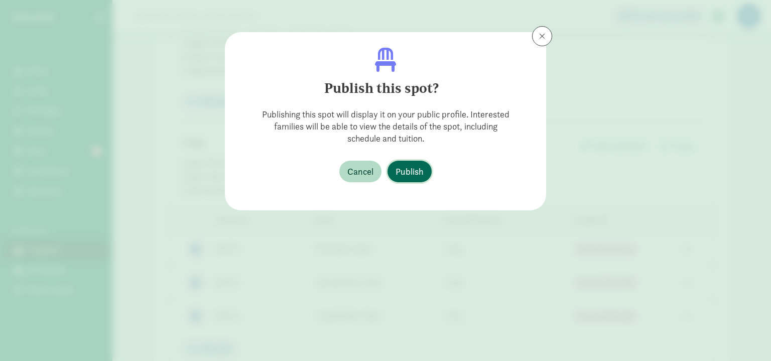
click at [411, 173] on span "Publish" at bounding box center [410, 172] width 28 height 14
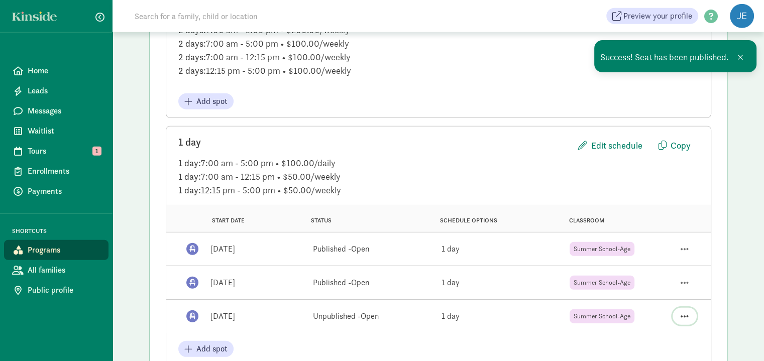
click at [685, 312] on span "button" at bounding box center [684, 316] width 8 height 9
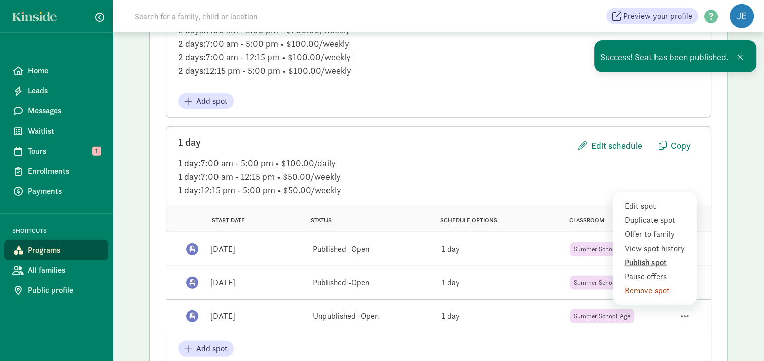
click at [662, 257] on div "Publish spot" at bounding box center [656, 263] width 63 height 12
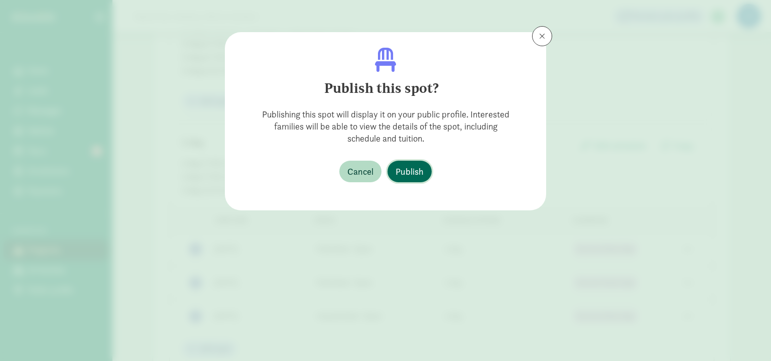
click at [405, 171] on span "Publish" at bounding box center [410, 172] width 28 height 14
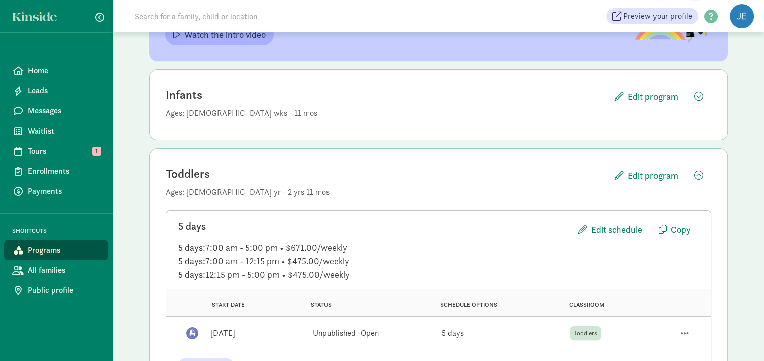
scroll to position [0, 0]
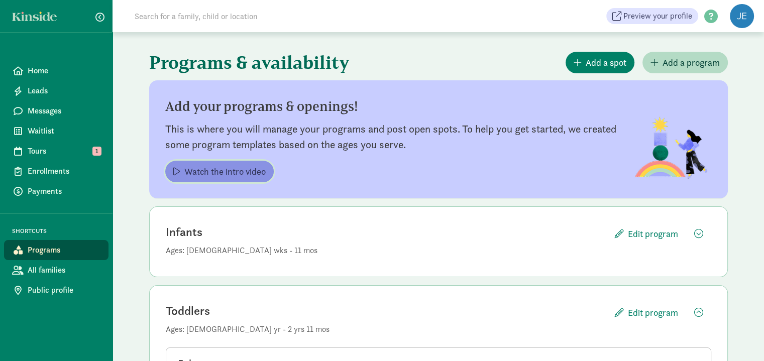
click at [209, 170] on span "Watch the intro video" at bounding box center [224, 172] width 81 height 14
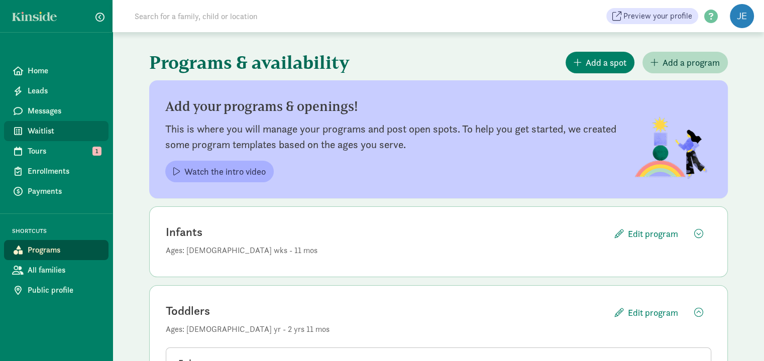
click at [54, 136] on span "Waitlist" at bounding box center [64, 131] width 73 height 12
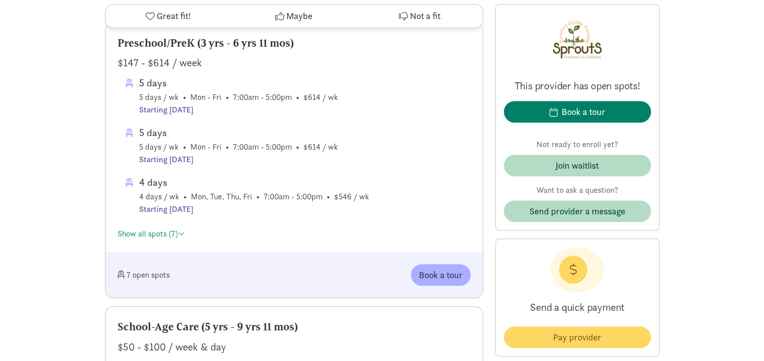
scroll to position [904, 0]
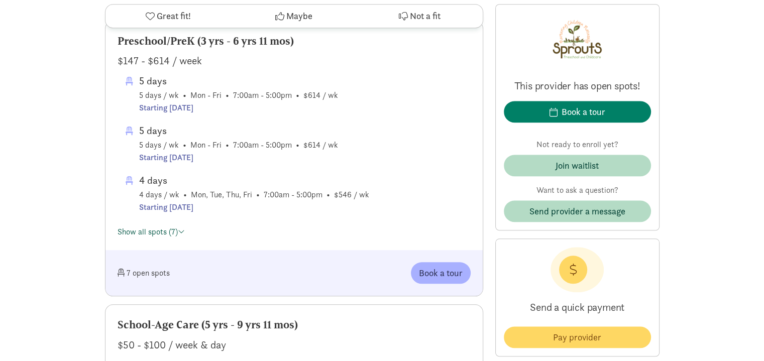
click at [137, 237] on link "Show all spots (7)" at bounding box center [150, 231] width 67 height 11
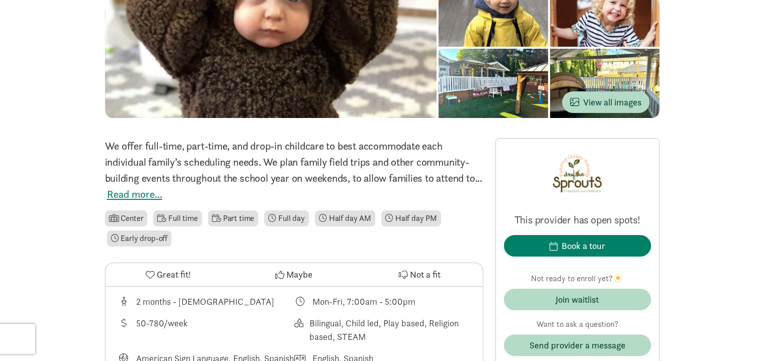
scroll to position [0, 0]
